Goal: Transaction & Acquisition: Purchase product/service

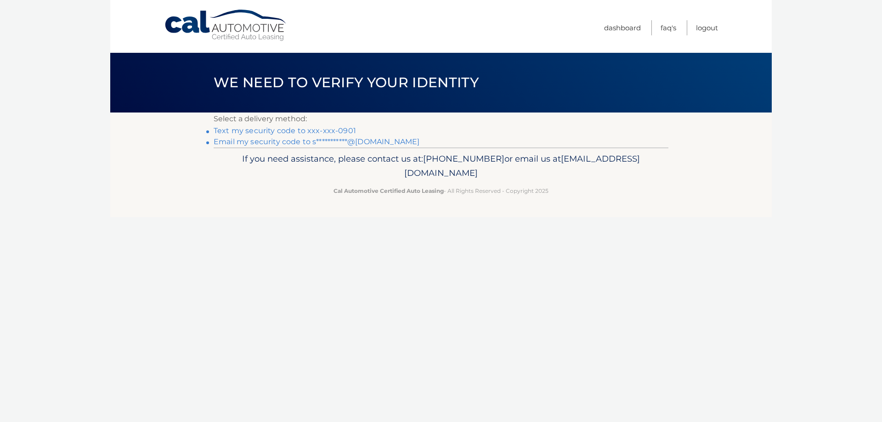
click at [264, 132] on link "Text my security code to xxx-xxx-0901" at bounding box center [284, 130] width 142 height 9
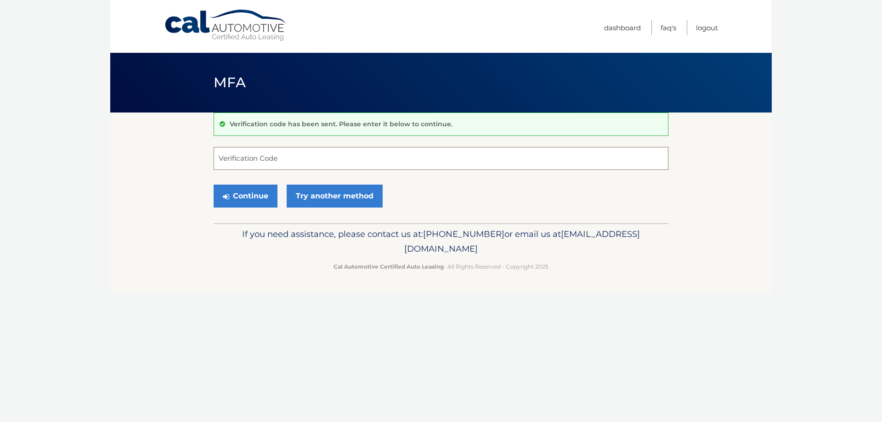
click at [283, 162] on input "Verification Code" at bounding box center [440, 158] width 455 height 23
type input "582661"
click at [331, 190] on link "Try another method" at bounding box center [334, 196] width 96 height 23
click at [264, 199] on button "Continue" at bounding box center [245, 196] width 64 height 23
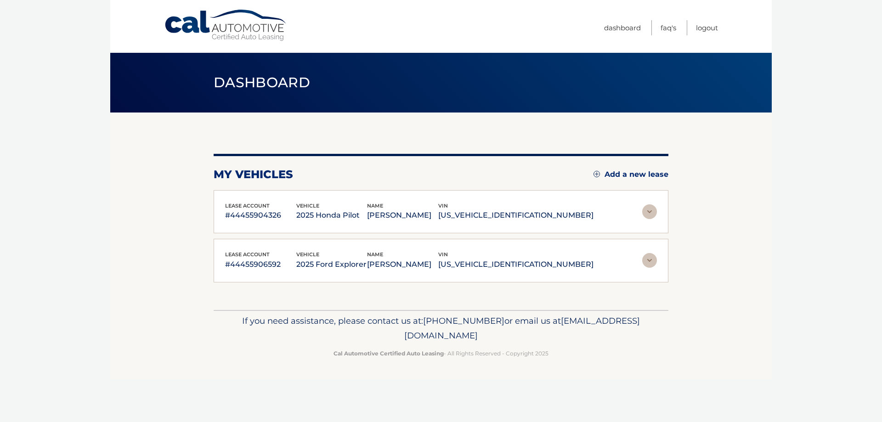
click at [647, 216] on img at bounding box center [649, 211] width 15 height 15
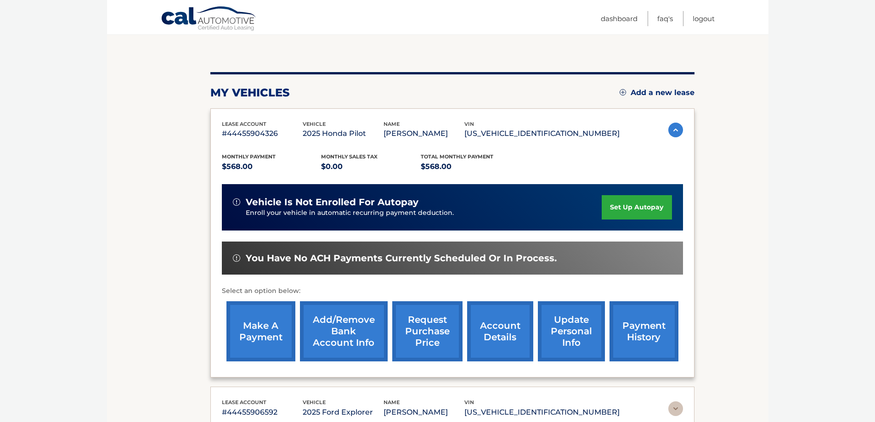
scroll to position [92, 0]
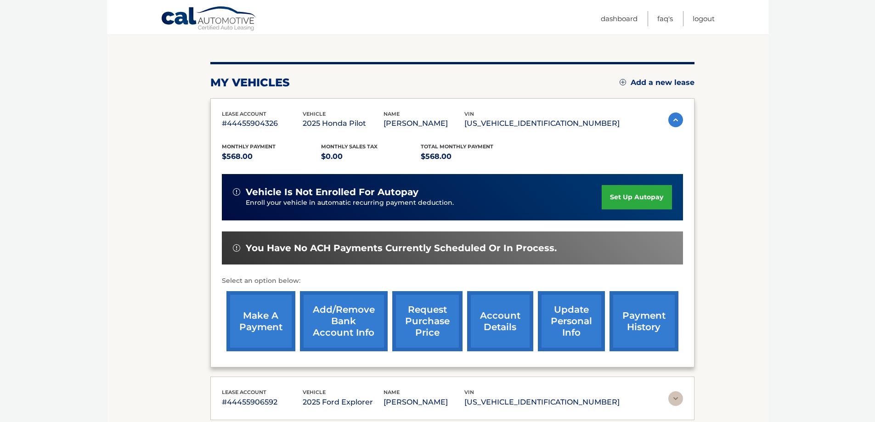
click at [263, 317] on link "make a payment" at bounding box center [260, 321] width 69 height 60
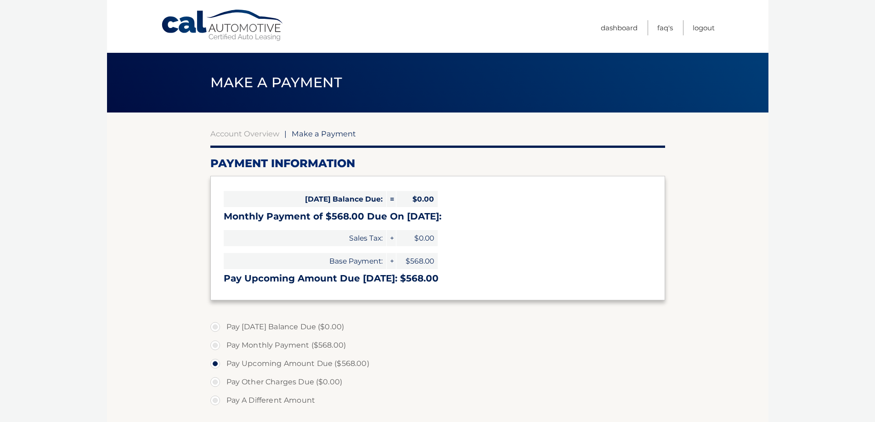
select select "ZjgzMmNhN2MtMDBlOC00OWYzLTg0ZjYtZjE3NjliMWY5YWY2"
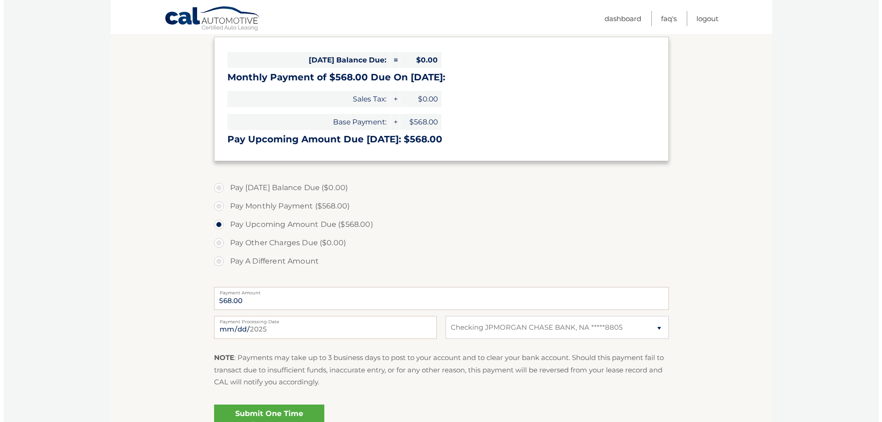
scroll to position [184, 0]
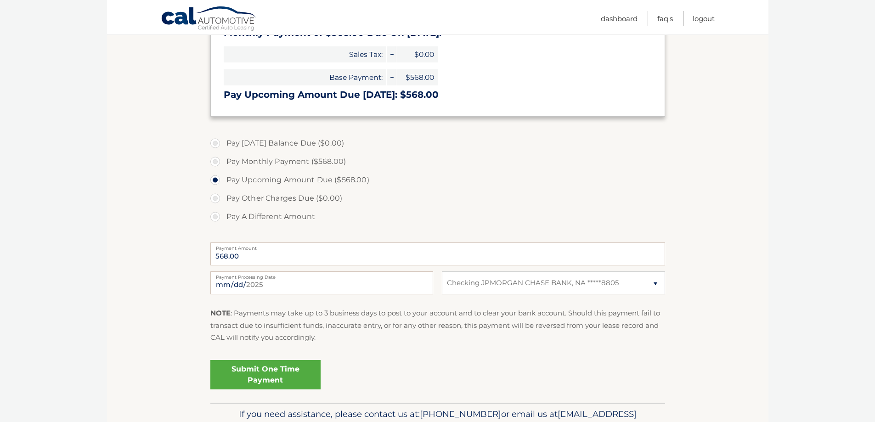
click at [268, 376] on link "Submit One Time Payment" at bounding box center [265, 374] width 110 height 29
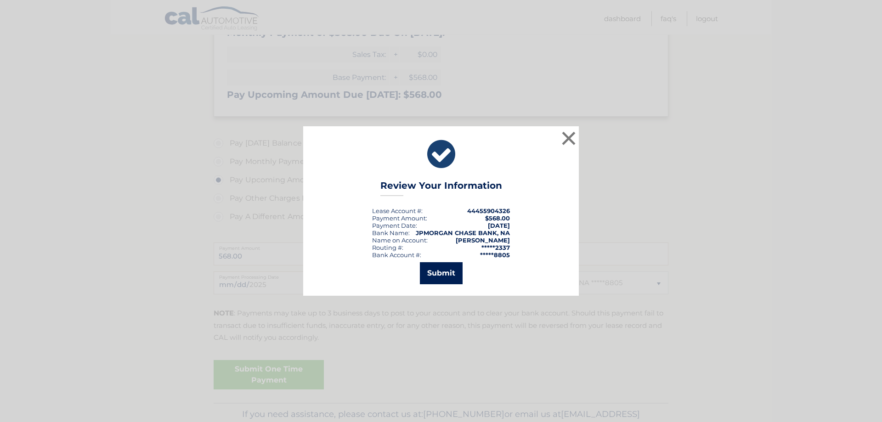
click at [436, 277] on button "Submit" at bounding box center [441, 273] width 43 height 22
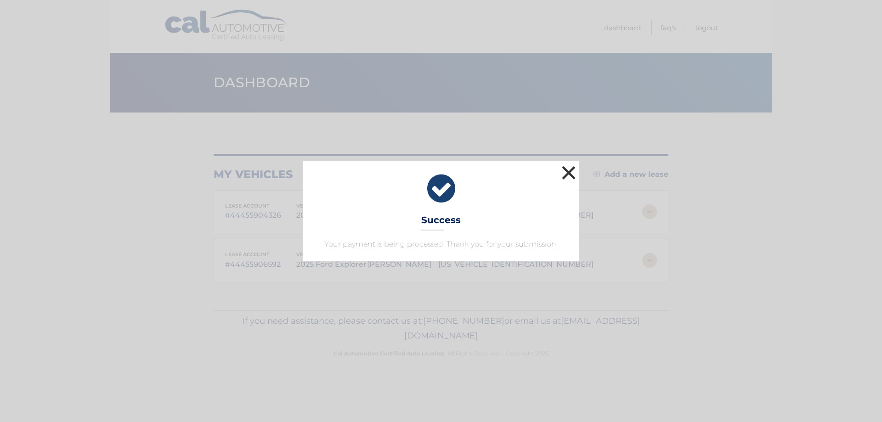
click at [567, 173] on button "×" at bounding box center [568, 172] width 18 height 18
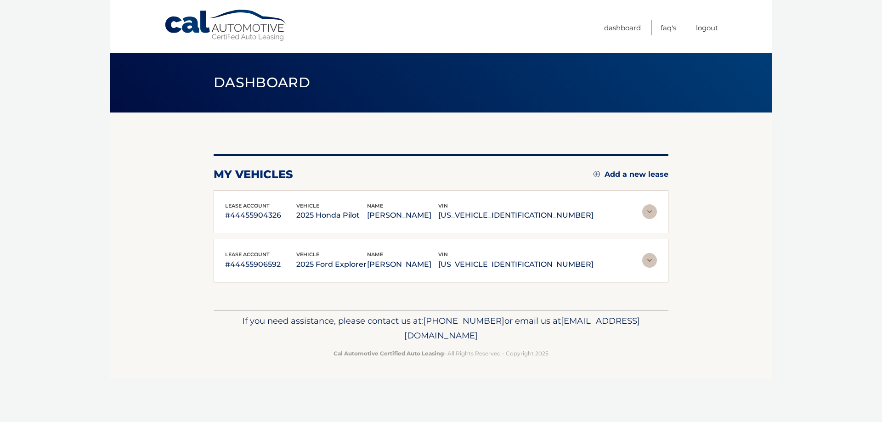
click at [650, 214] on img at bounding box center [649, 211] width 15 height 15
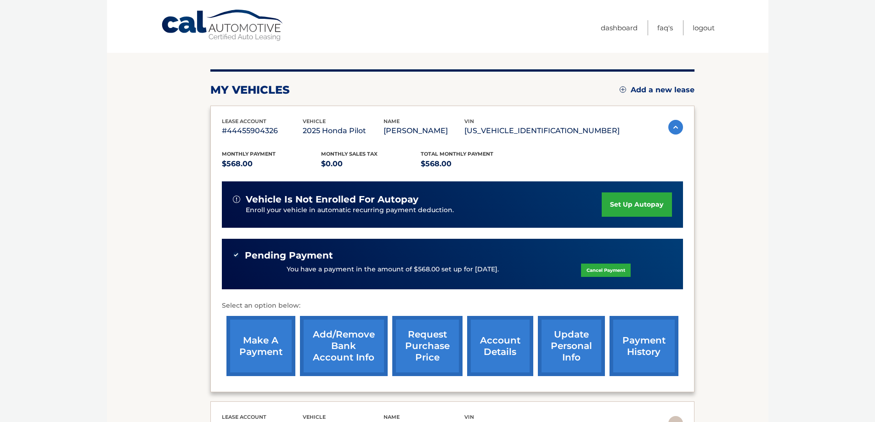
scroll to position [184, 0]
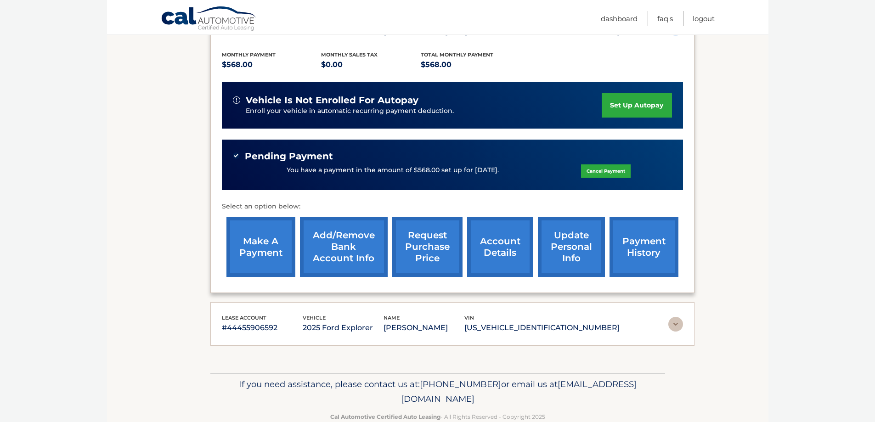
click at [679, 326] on img at bounding box center [675, 324] width 15 height 15
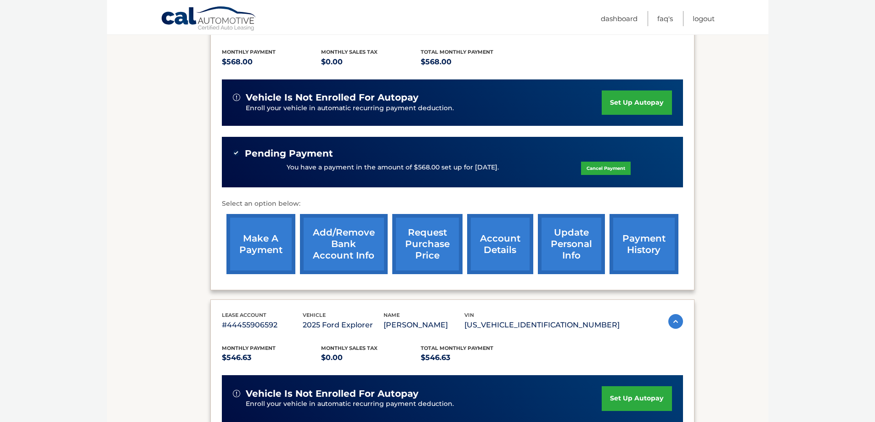
scroll to position [367, 0]
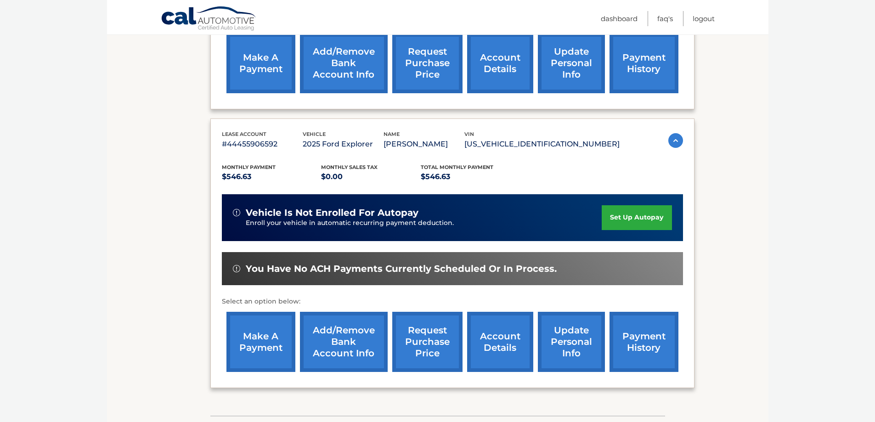
click at [261, 344] on link "make a payment" at bounding box center [260, 342] width 69 height 60
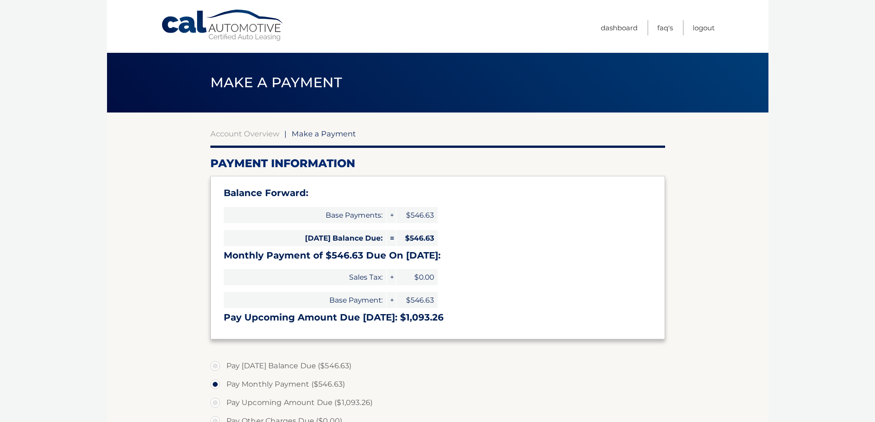
select select "MjAyNzA3MzMtNzgyNi00NmZjLTgyYjYtODEyOTQxMTlmZTZi"
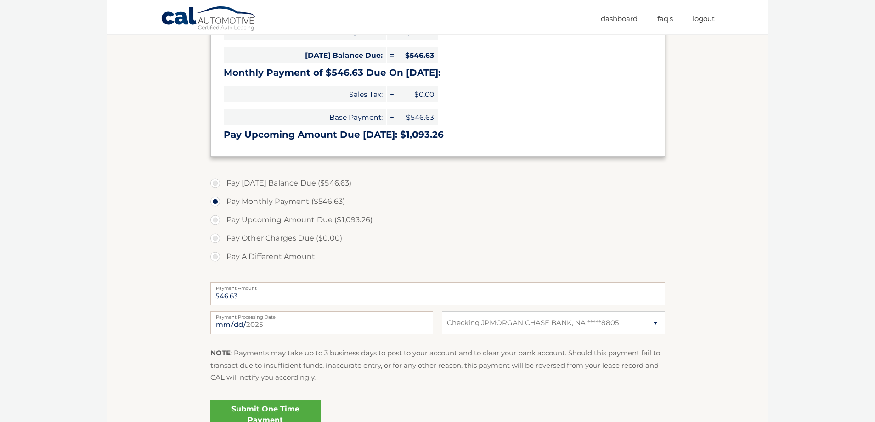
scroll to position [184, 0]
click at [247, 218] on label "Pay Upcoming Amount Due ($1,093.26)" at bounding box center [437, 219] width 455 height 18
click at [223, 218] on input "Pay Upcoming Amount Due ($1,093.26)" at bounding box center [218, 217] width 9 height 15
radio input "true"
type input "1093.26"
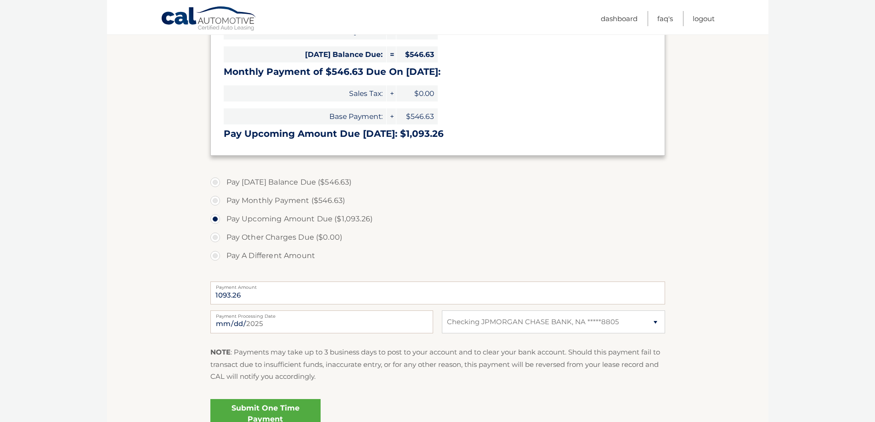
click at [261, 204] on label "Pay Monthly Payment ($546.63)" at bounding box center [437, 200] width 455 height 18
click at [223, 204] on input "Pay Monthly Payment ($546.63)" at bounding box center [218, 198] width 9 height 15
radio input "true"
type input "546.63"
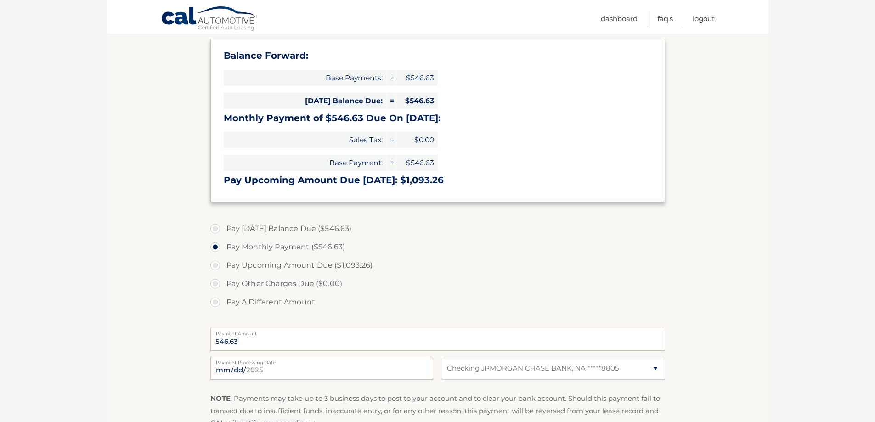
scroll to position [138, 0]
click at [241, 225] on label "Pay Today's Balance Due ($546.63)" at bounding box center [437, 228] width 455 height 18
click at [223, 225] on input "Pay Today's Balance Due ($546.63)" at bounding box center [218, 226] width 9 height 15
radio input "true"
click at [242, 244] on label "Pay Monthly Payment ($546.63)" at bounding box center [437, 246] width 455 height 18
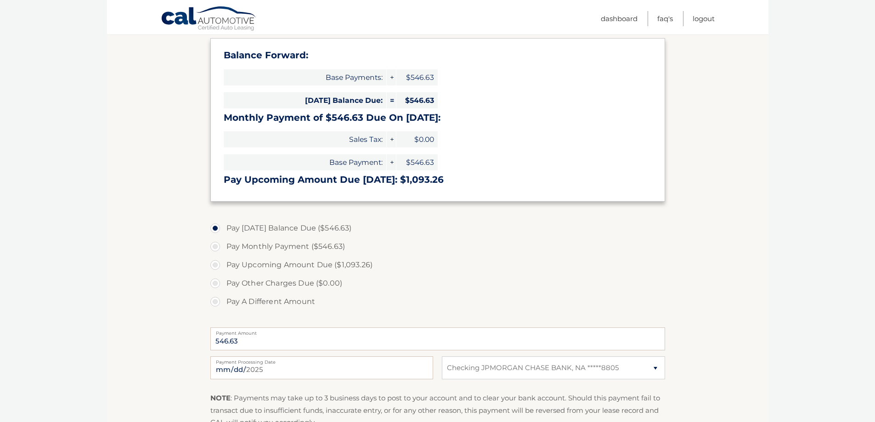
click at [223, 244] on input "Pay Monthly Payment ($546.63)" at bounding box center [218, 244] width 9 height 15
radio input "true"
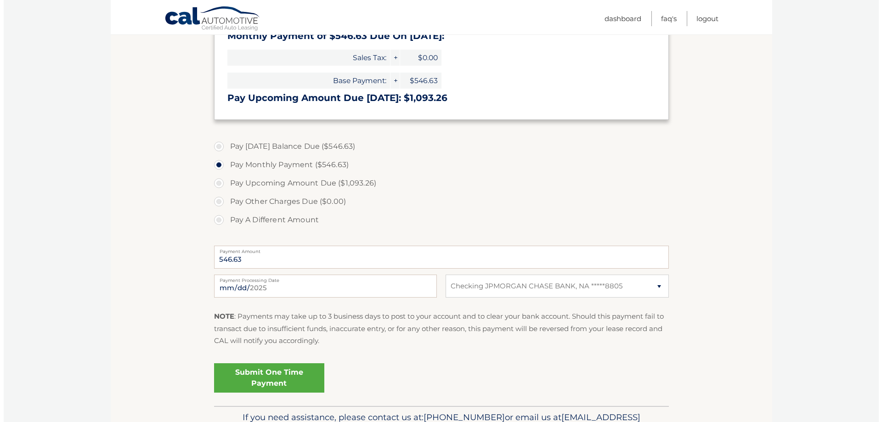
scroll to position [273, 0]
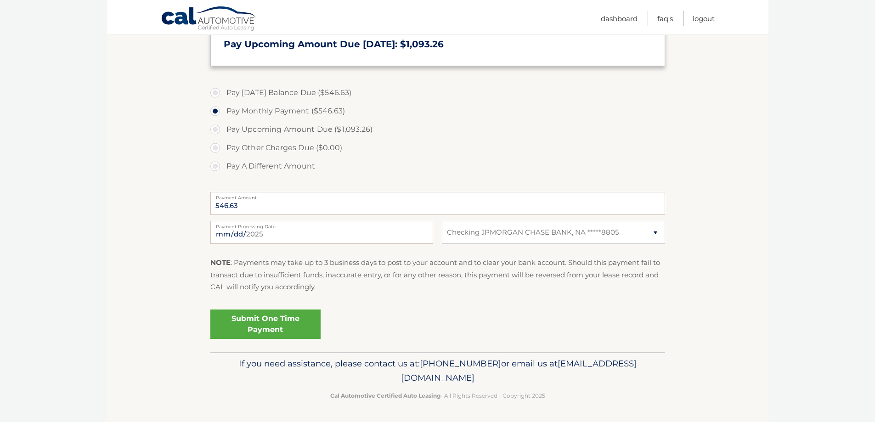
click at [275, 318] on link "Submit One Time Payment" at bounding box center [265, 323] width 110 height 29
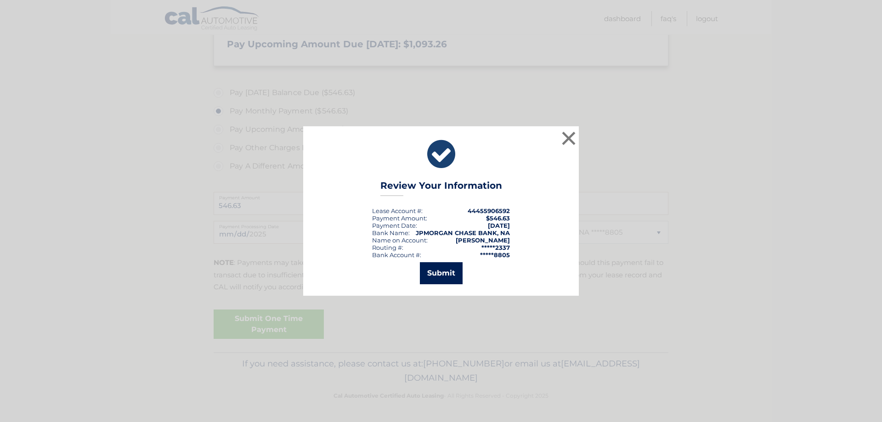
click at [443, 275] on button "Submit" at bounding box center [441, 273] width 43 height 22
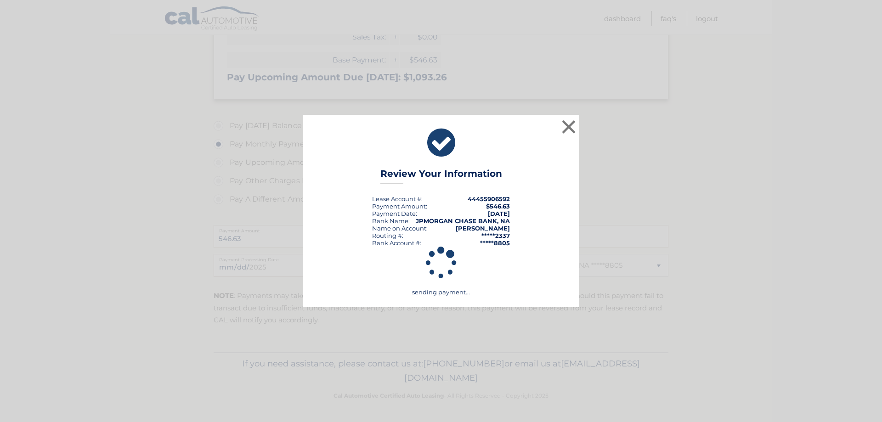
scroll to position [240, 0]
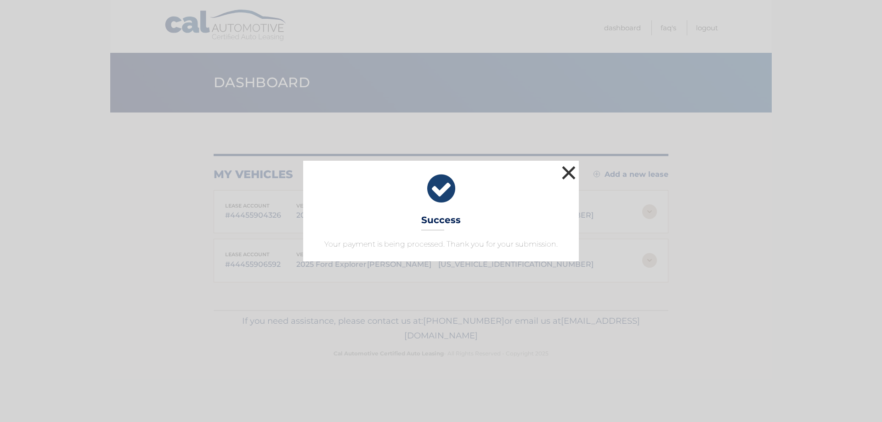
click at [567, 175] on button "×" at bounding box center [568, 172] width 18 height 18
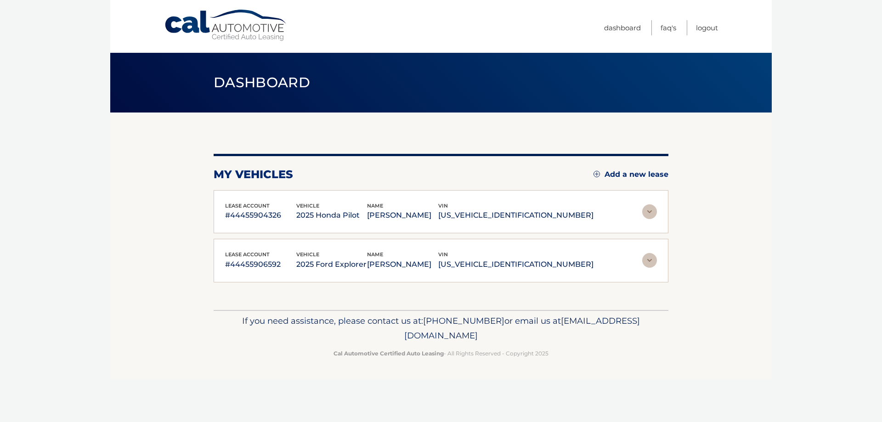
click at [646, 211] on img at bounding box center [649, 211] width 15 height 15
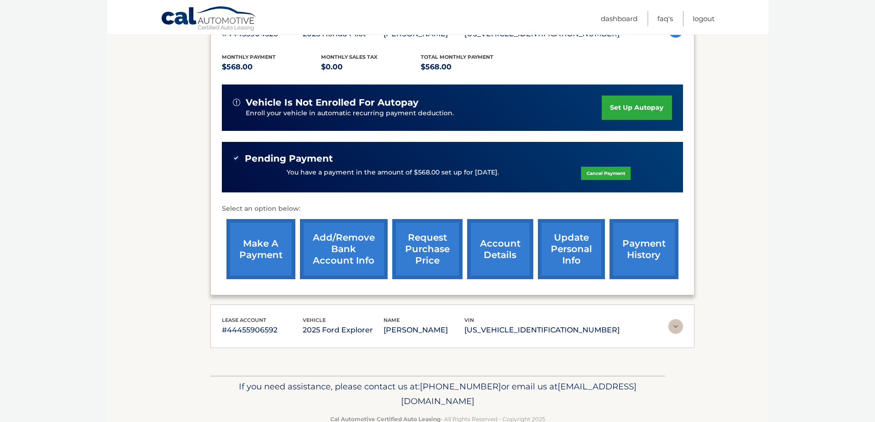
scroll to position [184, 0]
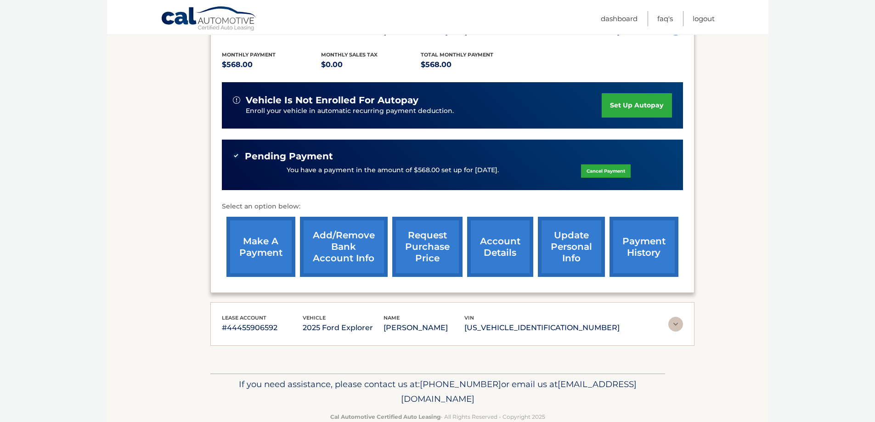
click at [675, 327] on img at bounding box center [675, 324] width 15 height 15
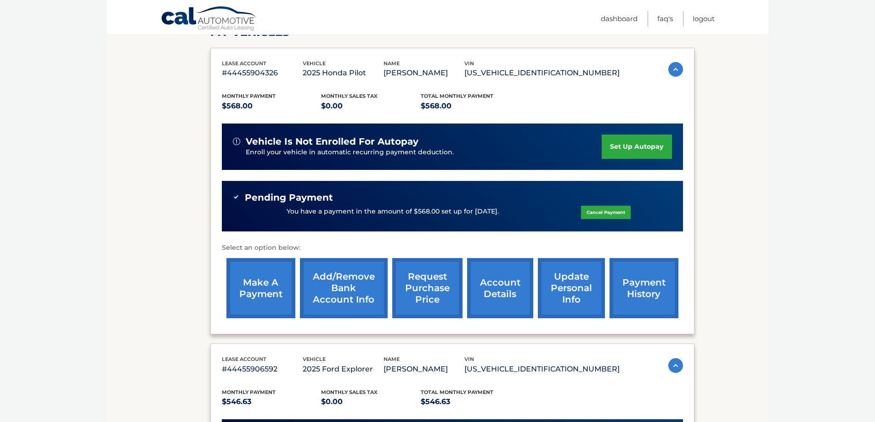
scroll to position [138, 0]
